Goal: Navigation & Orientation: Find specific page/section

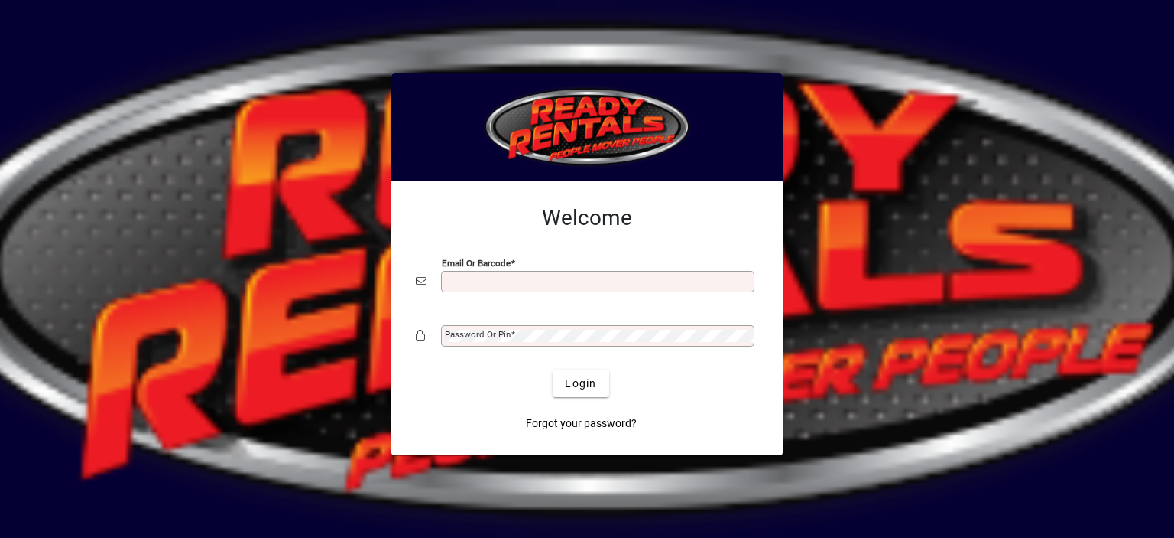
click at [461, 280] on input "Email or Barcode" at bounding box center [599, 281] width 309 height 12
type input "**********"
click at [463, 333] on mat-label "Password or Pin" at bounding box center [478, 334] width 66 height 11
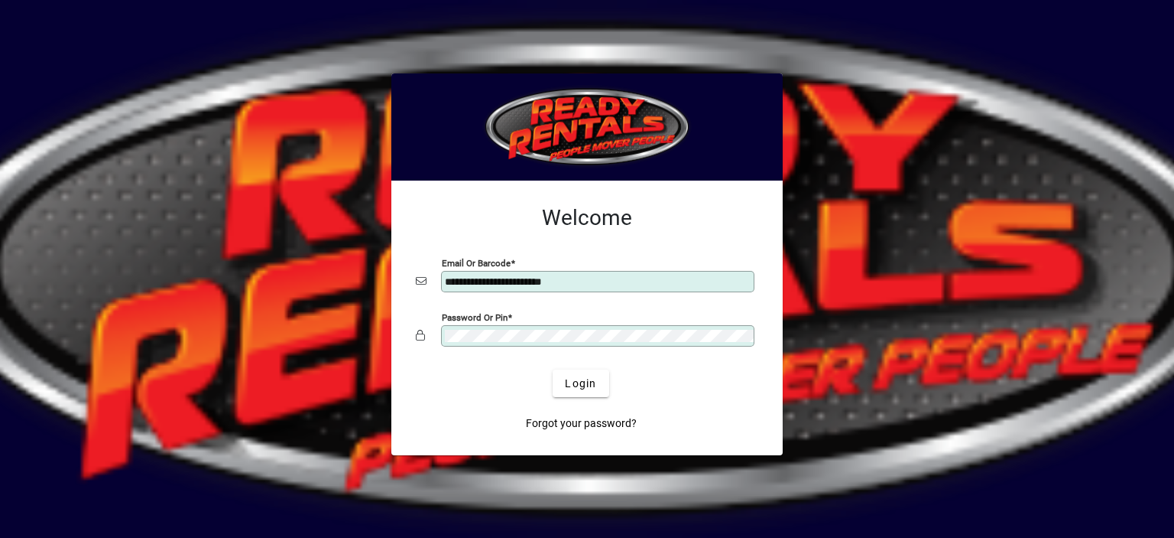
click at [553, 369] on button "Login" at bounding box center [581, 383] width 56 height 28
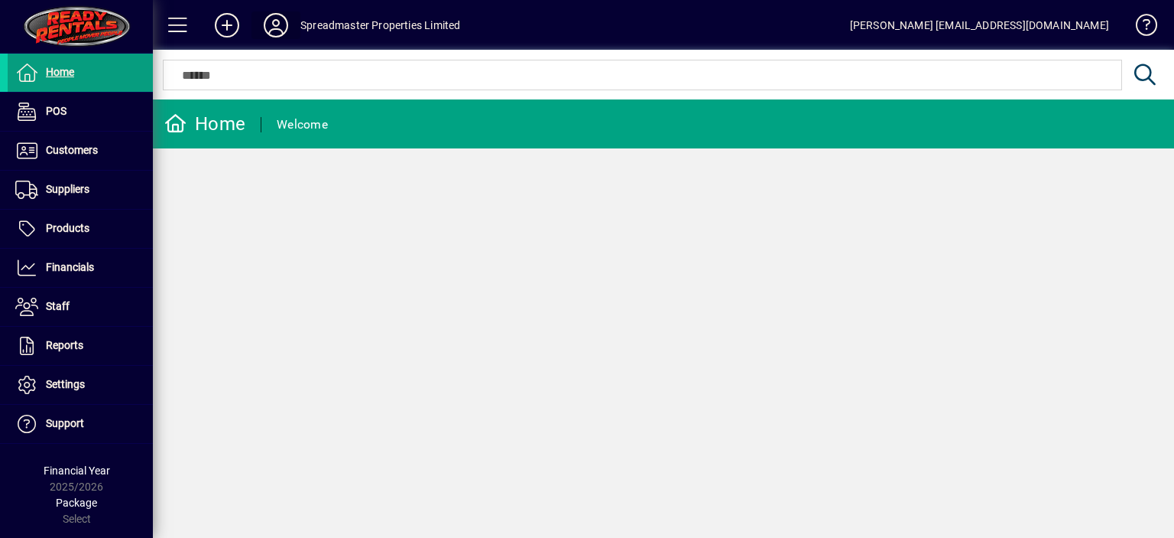
click at [273, 24] on icon at bounding box center [276, 25] width 31 height 24
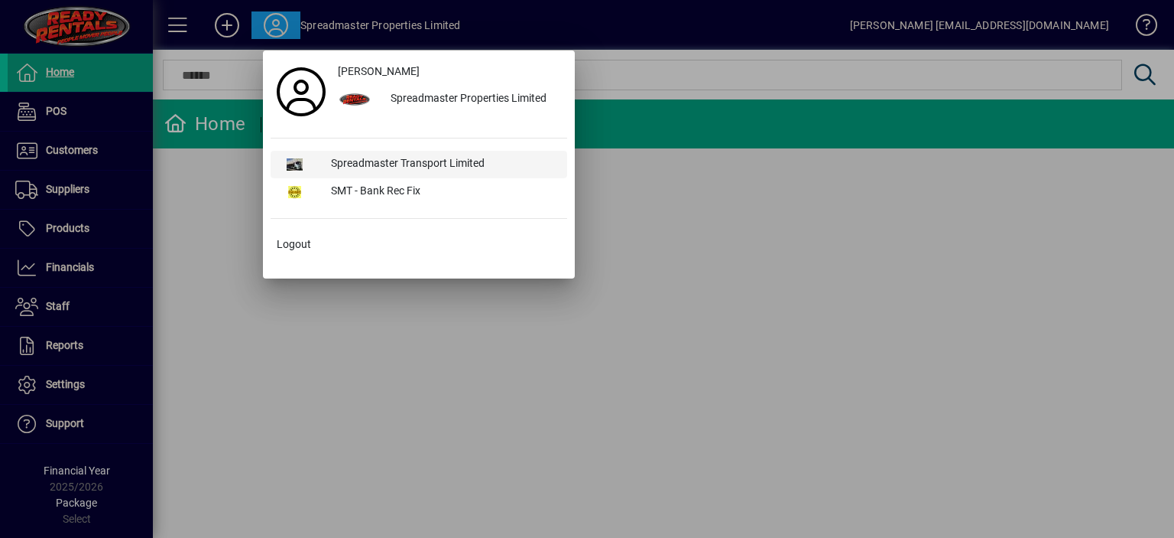
click at [371, 160] on div "Spreadmaster Transport Limited" at bounding box center [443, 165] width 248 height 28
